Goal: Task Accomplishment & Management: Use online tool/utility

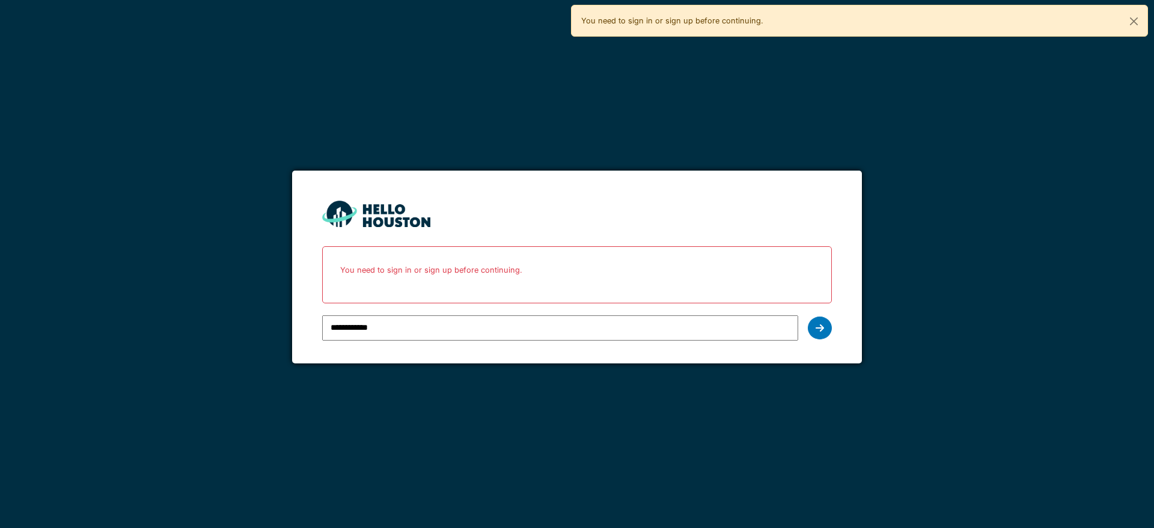
click at [823, 330] on icon at bounding box center [820, 328] width 8 height 10
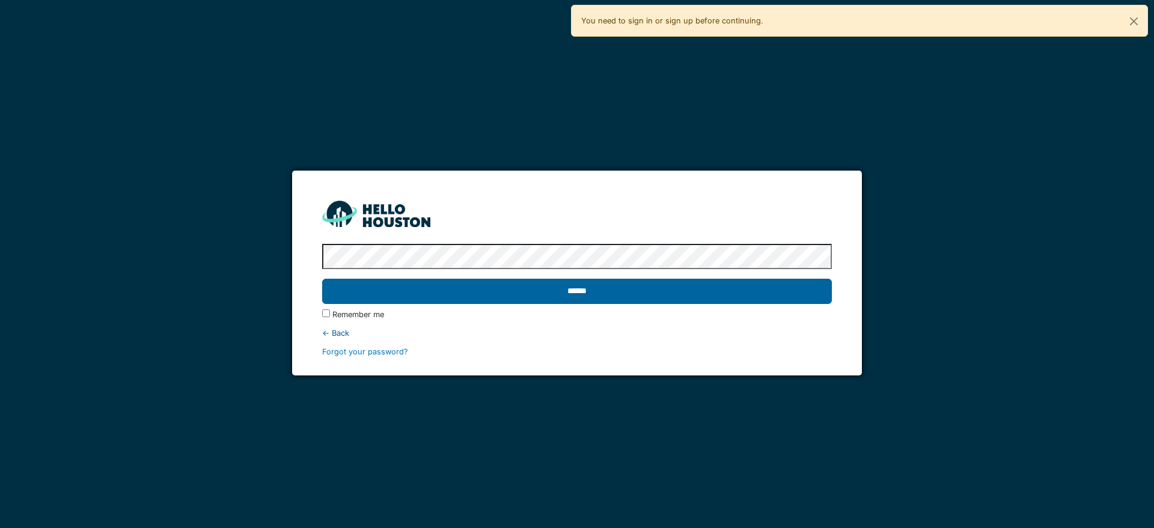
click at [636, 295] on input "******" at bounding box center [576, 291] width 509 height 25
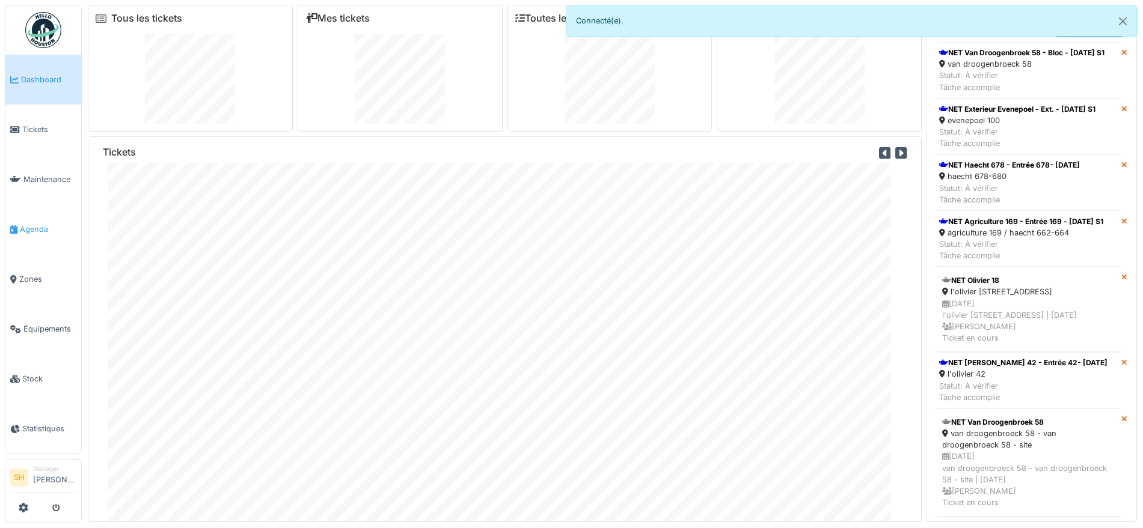
click at [41, 226] on span "Agenda" at bounding box center [48, 229] width 56 height 11
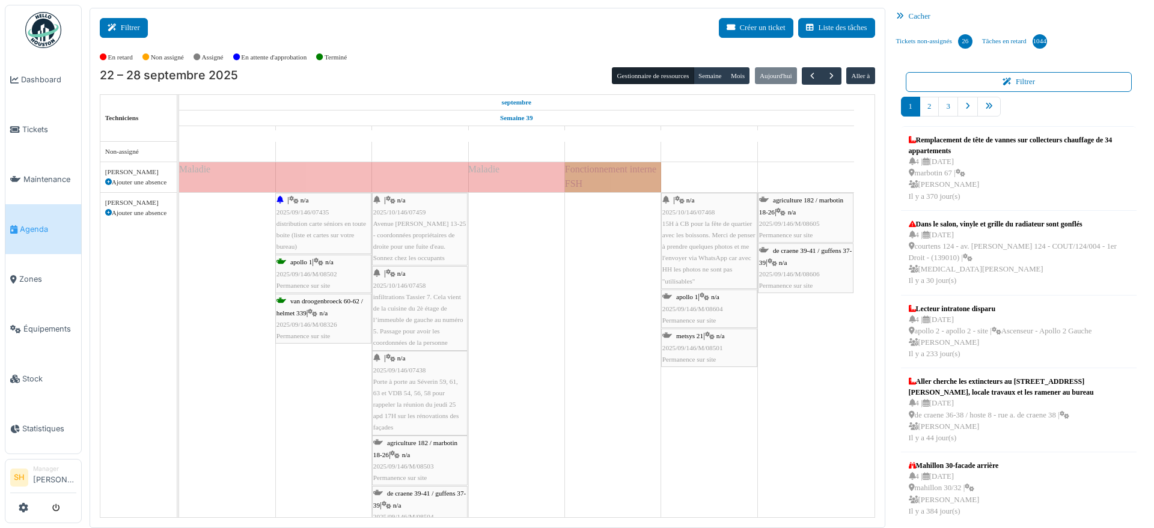
click at [140, 33] on button "Filtrer" at bounding box center [124, 28] width 48 height 20
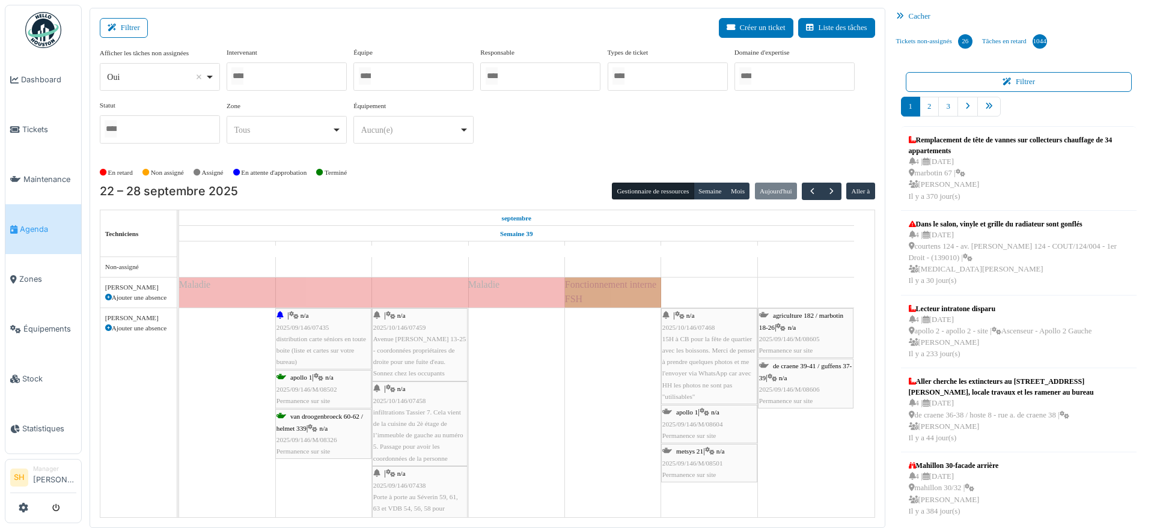
click at [402, 77] on div at bounding box center [413, 77] width 120 height 28
click at [525, 152] on div "Afficher les tâches non assignées *** Oui Remove item Oui Non Intervenant [PERS…" at bounding box center [487, 100] width 775 height 106
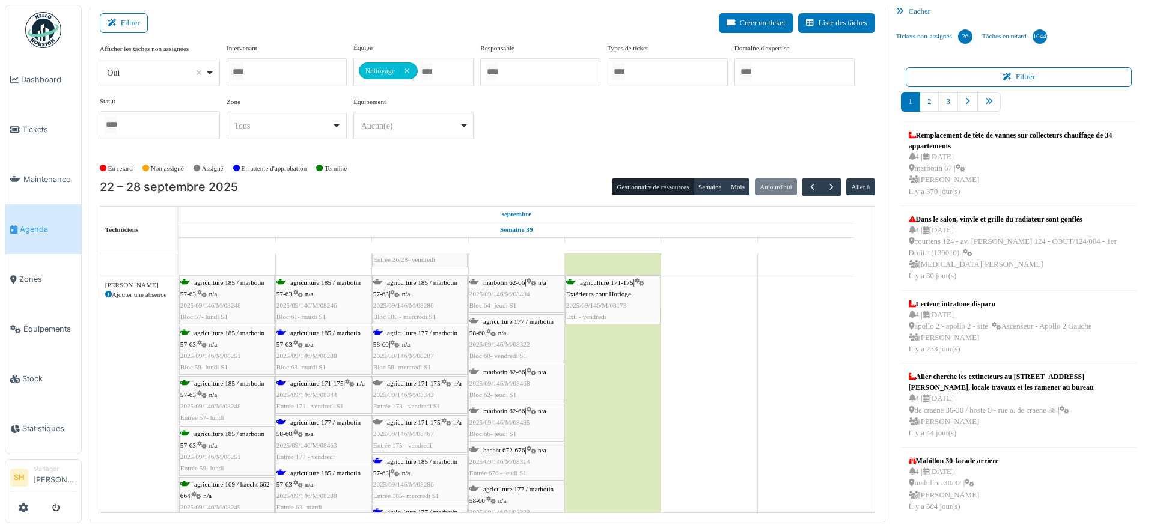
scroll to position [376, 0]
click at [311, 334] on span "agriculture 185 / marbotin 57-63" at bounding box center [318, 338] width 84 height 19
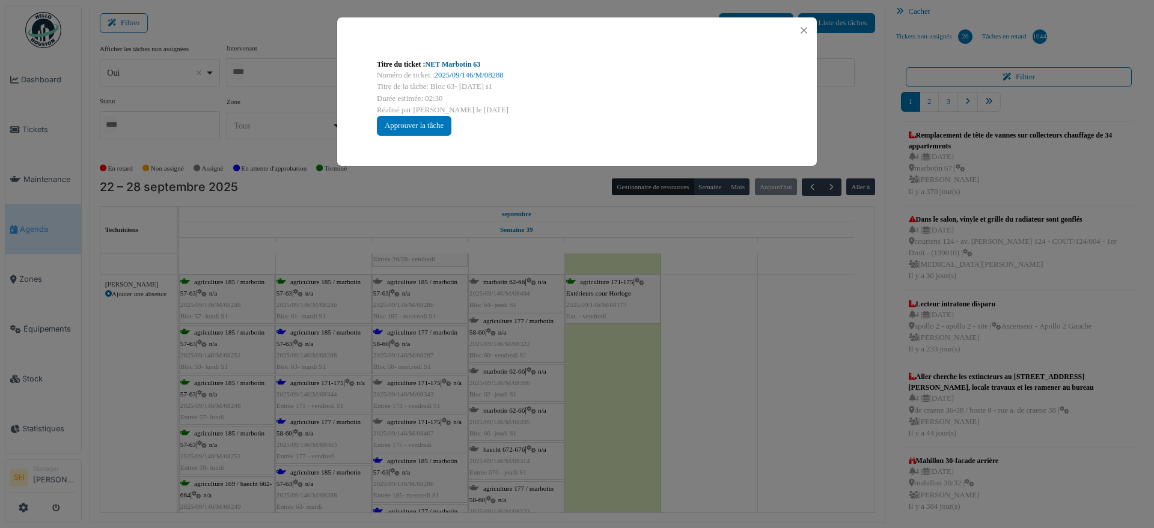
click at [456, 66] on link "NET Marbotin 63" at bounding box center [453, 64] width 55 height 8
drag, startPoint x: 796, startPoint y: 403, endPoint x: 740, endPoint y: 401, distance: 55.9
click at [790, 403] on div "Titre du ticket : NET Marbotin 63 Numéro de ticket : 2025/09/146/M/08288 Titre …" at bounding box center [577, 264] width 1154 height 528
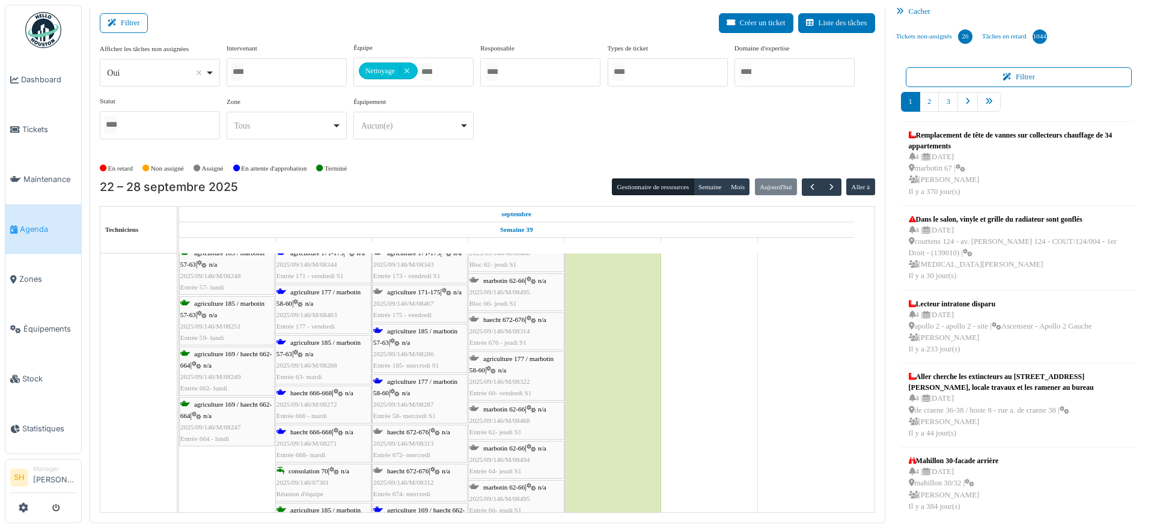
scroll to position [526, 0]
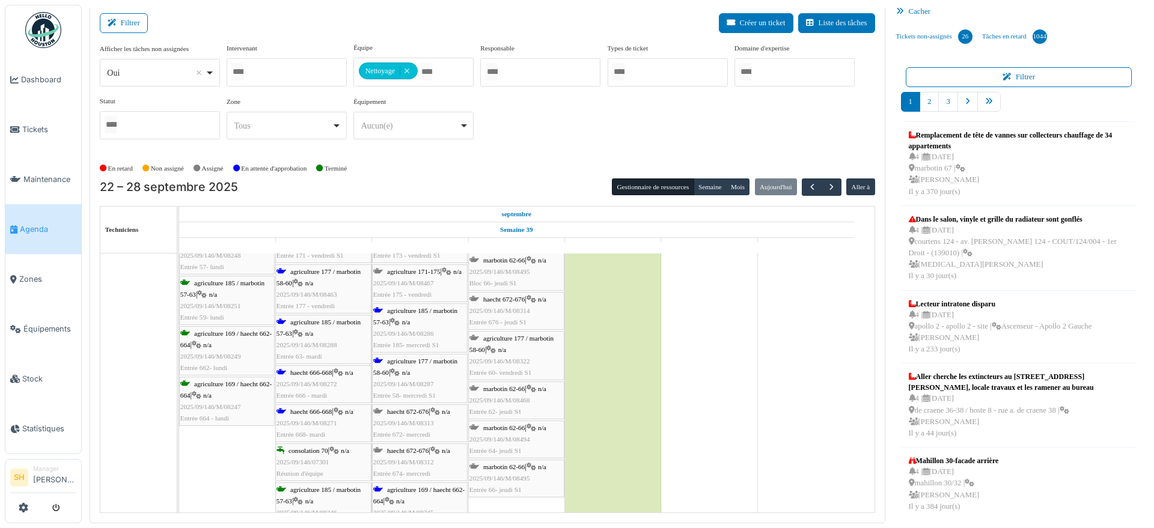
click at [308, 413] on span "haecht 666-668" at bounding box center [310, 411] width 41 height 7
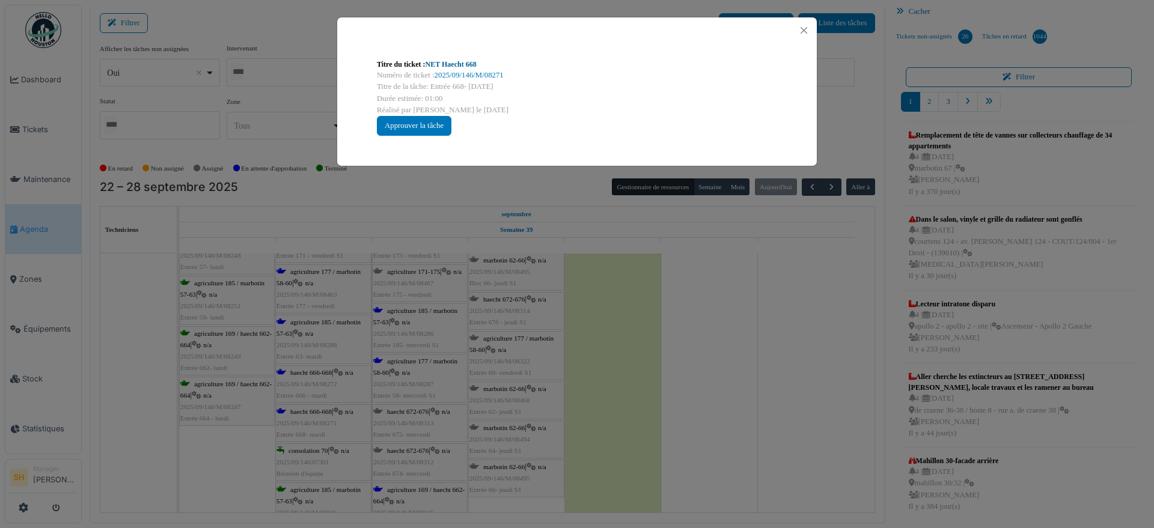
click at [449, 64] on link "NET Haecht 668" at bounding box center [451, 64] width 51 height 8
drag, startPoint x: 740, startPoint y: 379, endPoint x: 468, endPoint y: 355, distance: 273.3
click at [738, 377] on div "Titre du ticket : NET Haecht 668 Numéro de ticket : 2025/09/146/M/08271 Titre d…" at bounding box center [577, 264] width 1154 height 528
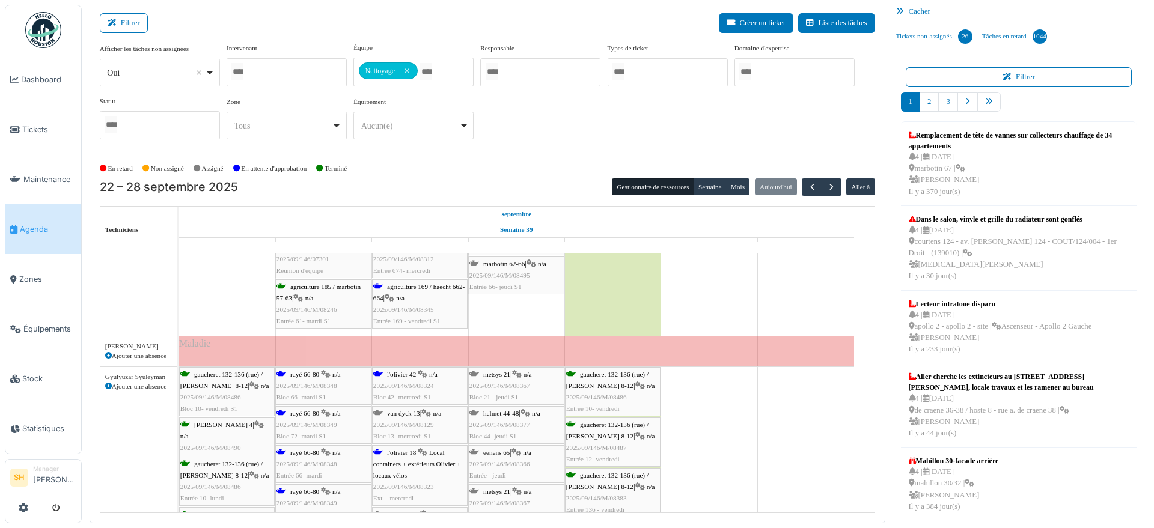
scroll to position [751, 0]
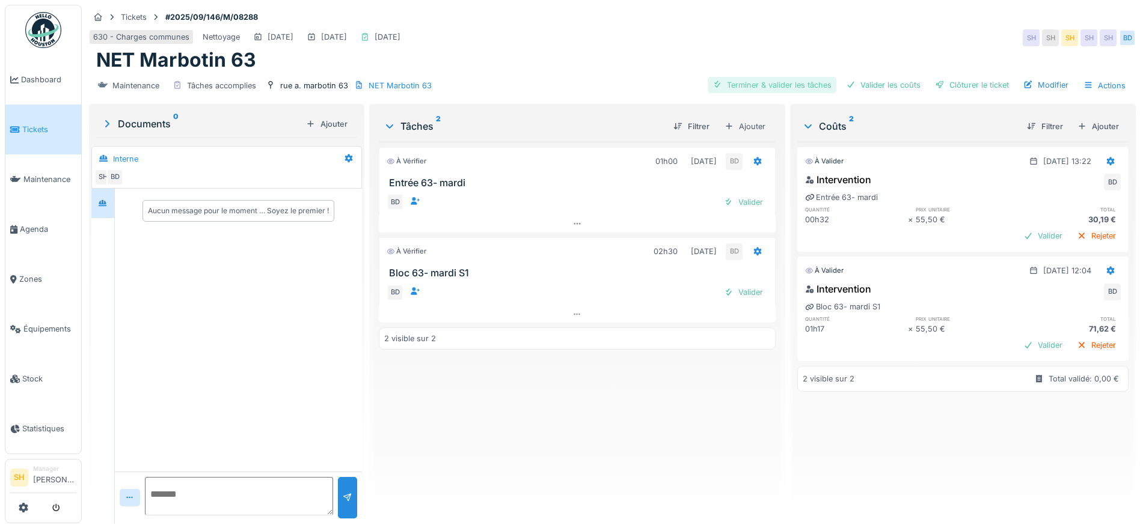
click at [793, 85] on div "Terminer & valider les tâches" at bounding box center [771, 85] width 129 height 16
click at [873, 80] on div "Valider les coûts" at bounding box center [883, 85] width 84 height 16
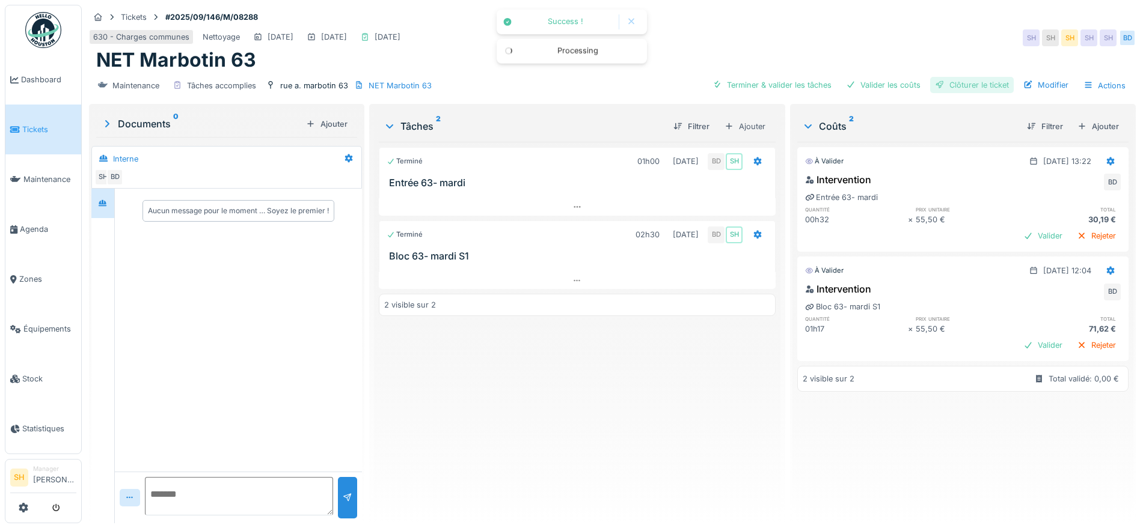
click at [941, 81] on div "Clôturer le ticket" at bounding box center [972, 85] width 84 height 16
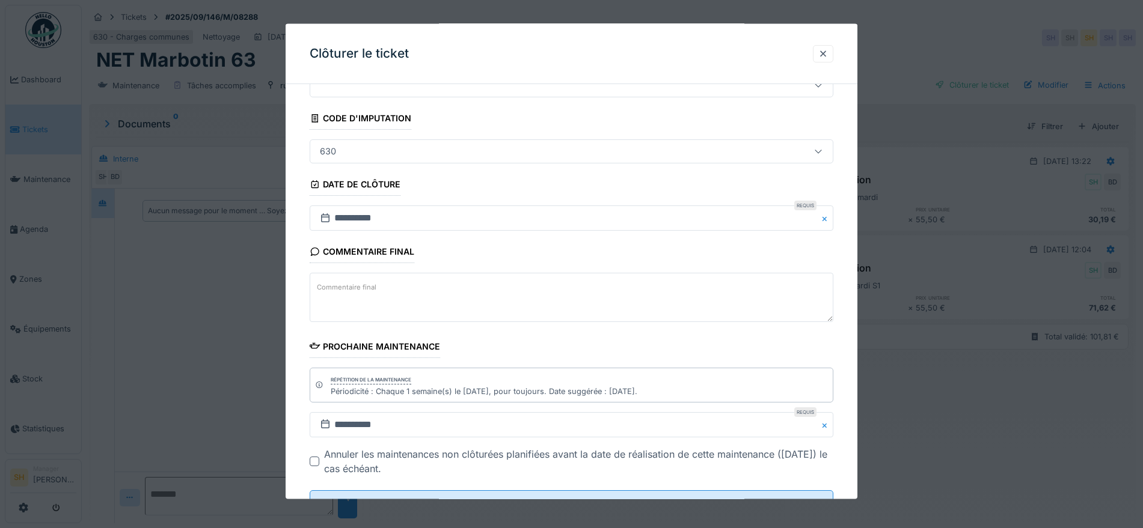
scroll to position [103, 0]
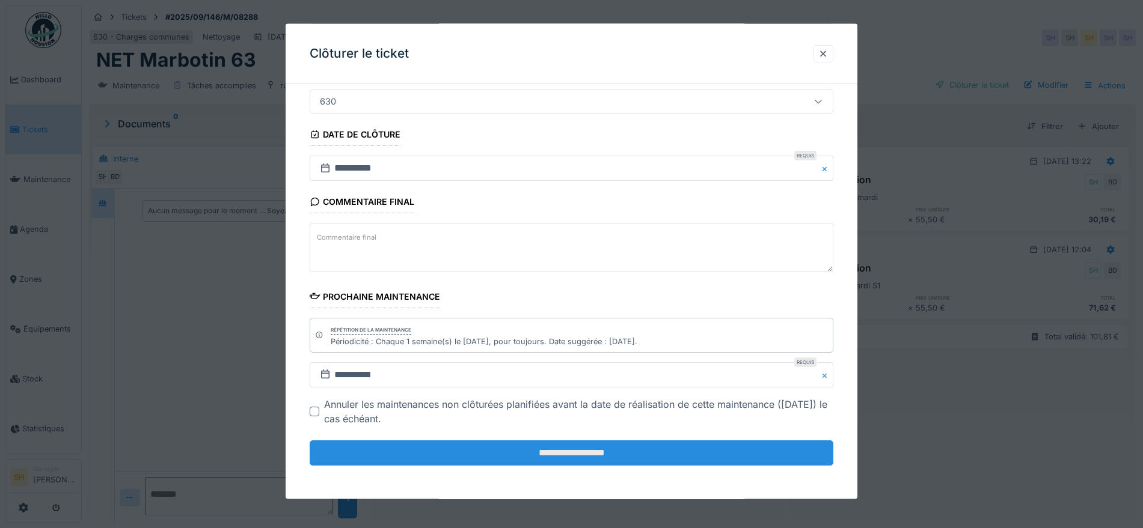
click at [594, 460] on input "**********" at bounding box center [571, 453] width 523 height 25
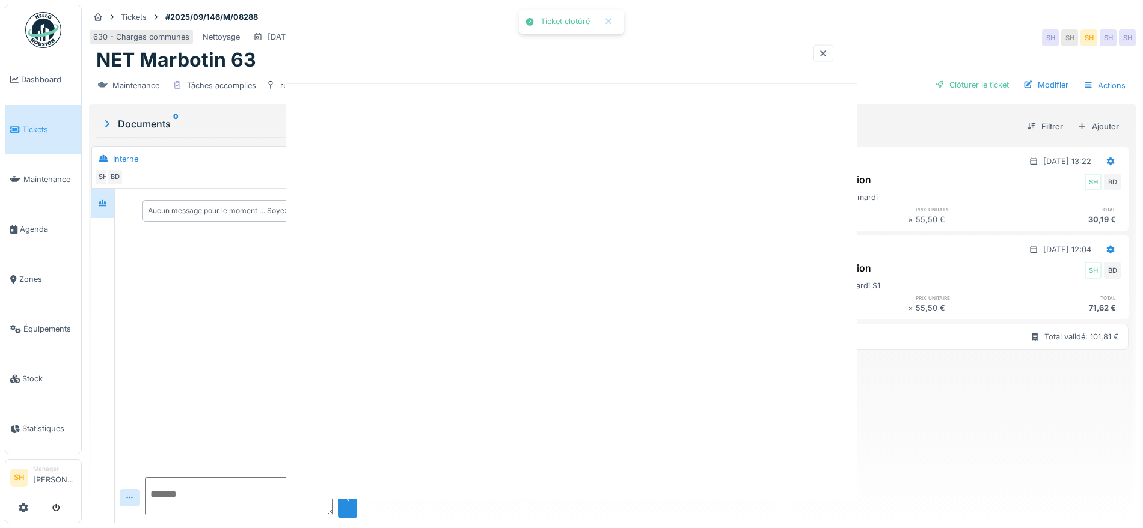
scroll to position [0, 0]
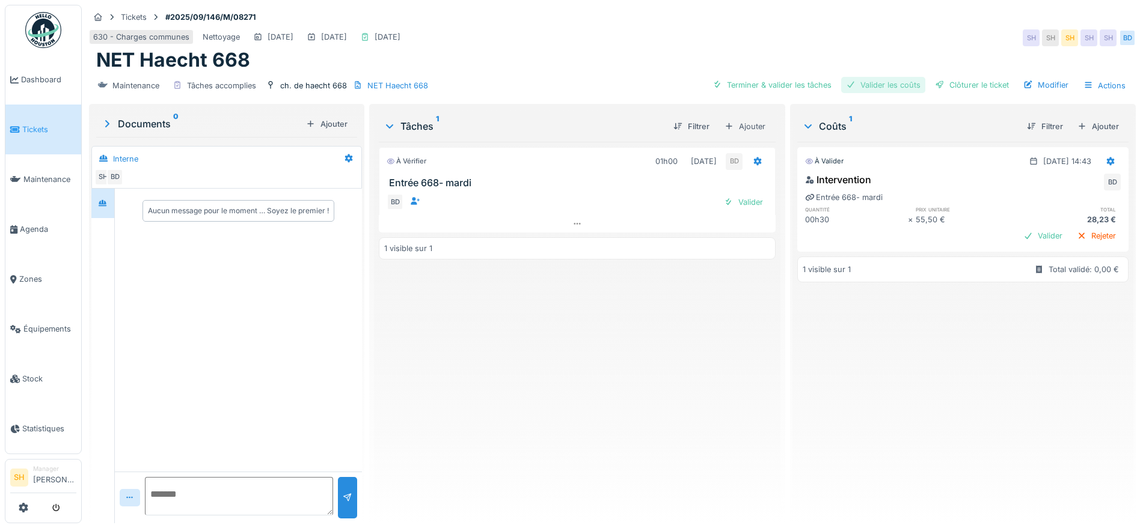
drag, startPoint x: 760, startPoint y: 83, endPoint x: 856, endPoint y: 83, distance: 95.6
click at [768, 83] on div "Terminer & valider les tâches" at bounding box center [771, 85] width 129 height 16
drag, startPoint x: 859, startPoint y: 83, endPoint x: 932, endPoint y: 83, distance: 72.7
click at [862, 83] on div "Valider les coûts" at bounding box center [883, 85] width 84 height 16
click at [942, 83] on div "Clôturer le ticket" at bounding box center [972, 85] width 84 height 16
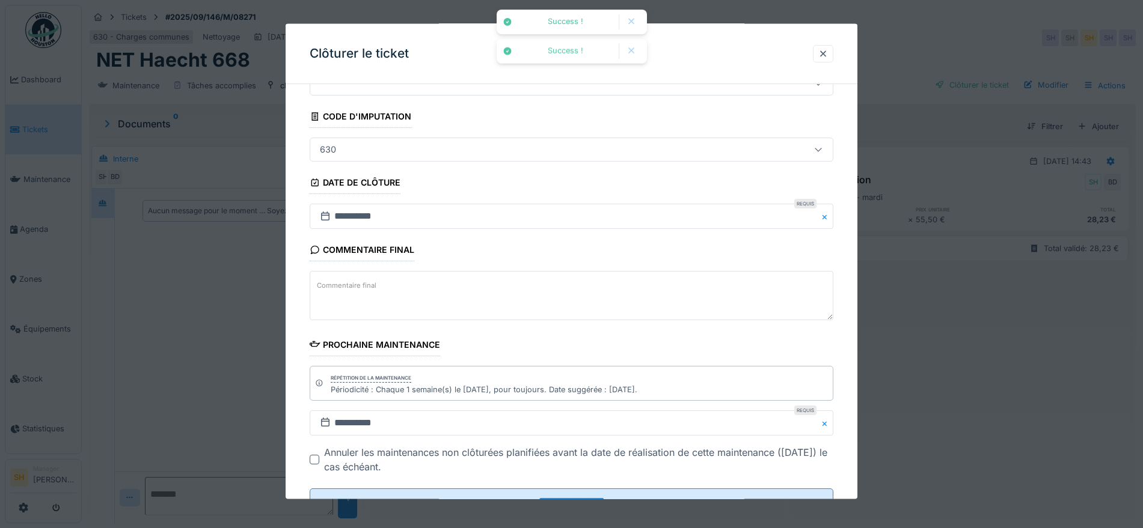
scroll to position [103, 0]
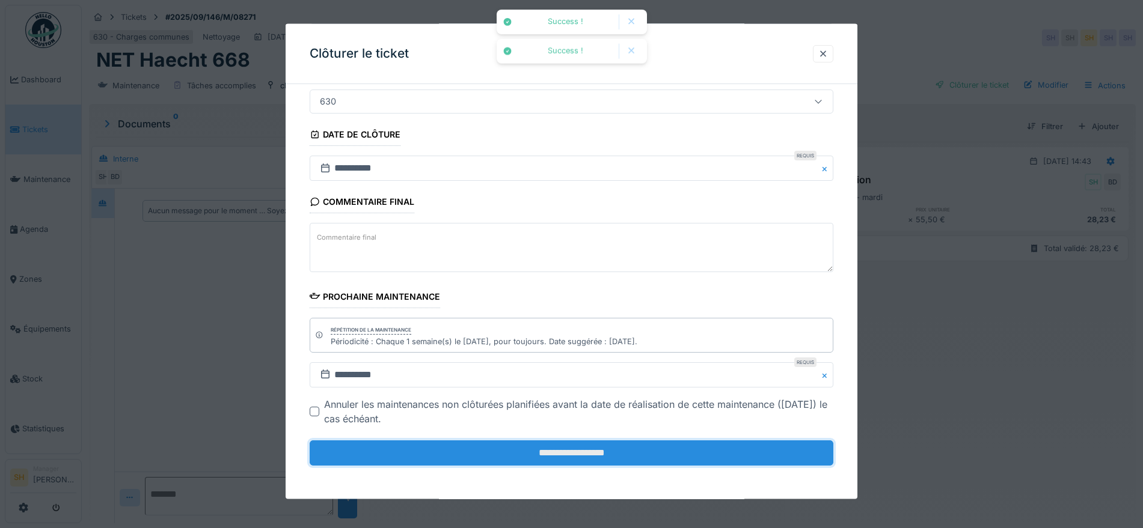
click at [662, 458] on input "**********" at bounding box center [571, 453] width 523 height 25
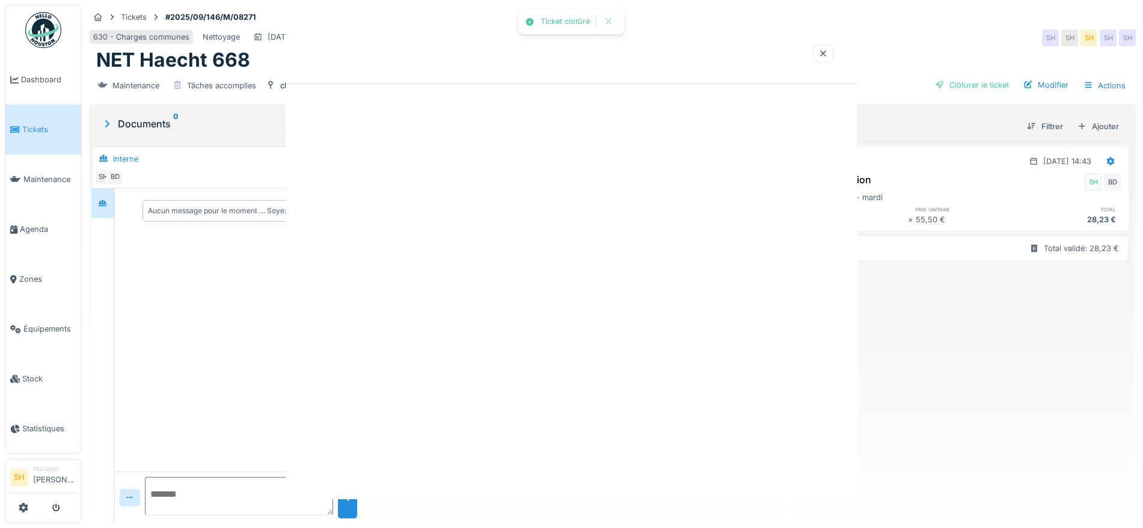
scroll to position [0, 0]
